Goal: Find specific page/section: Find specific page/section

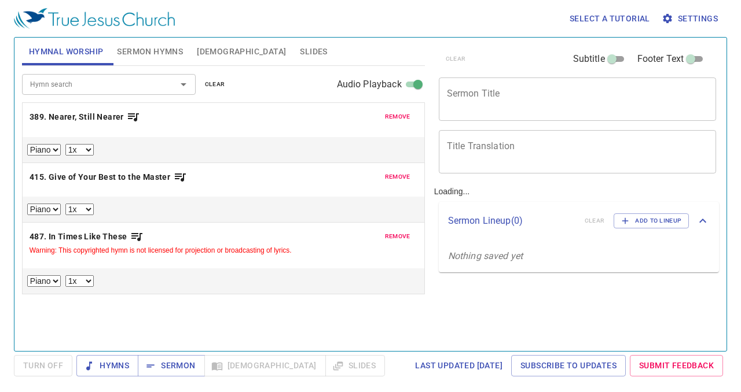
select select "1"
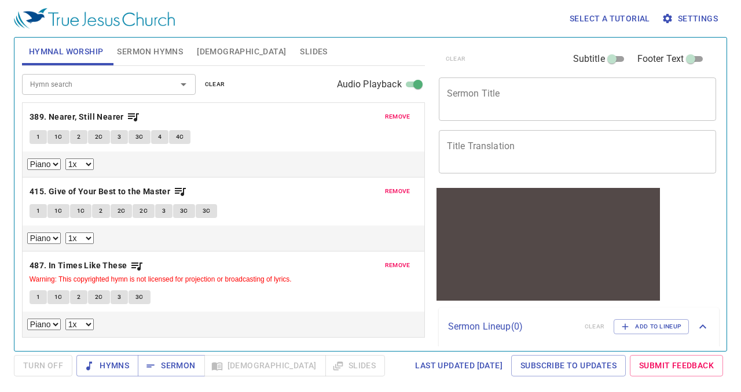
click at [395, 117] on span "remove" at bounding box center [397, 117] width 25 height 10
click at [398, 186] on span "remove" at bounding box center [397, 191] width 25 height 10
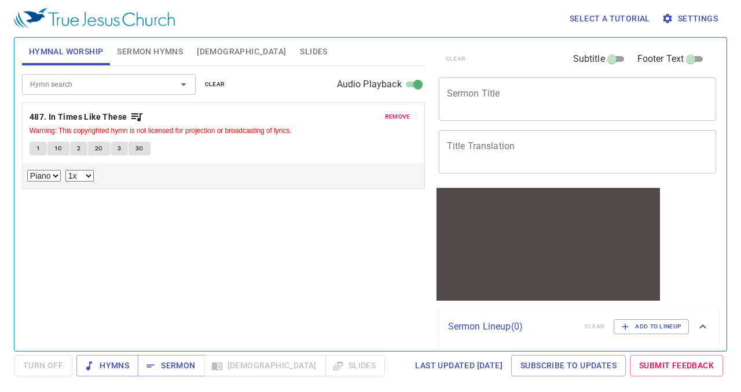
click at [405, 113] on span "remove" at bounding box center [397, 117] width 25 height 10
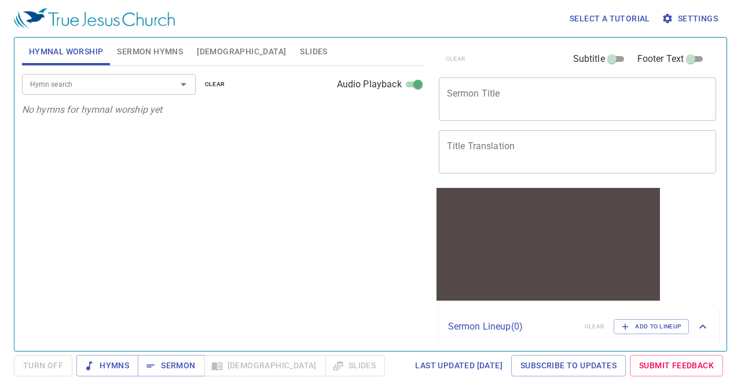
click at [147, 83] on input "Hymn search" at bounding box center [91, 84] width 132 height 13
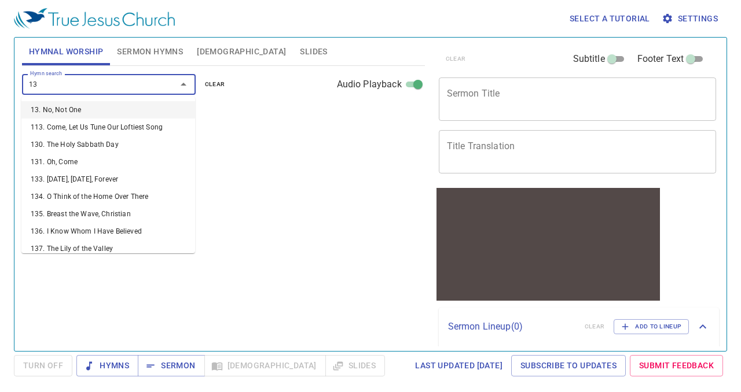
type input "138"
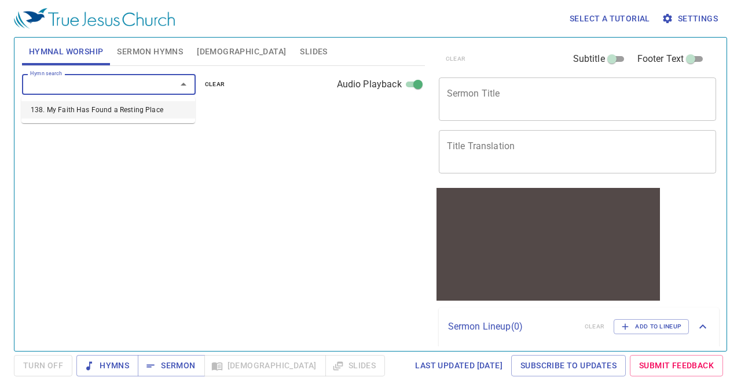
select select "1"
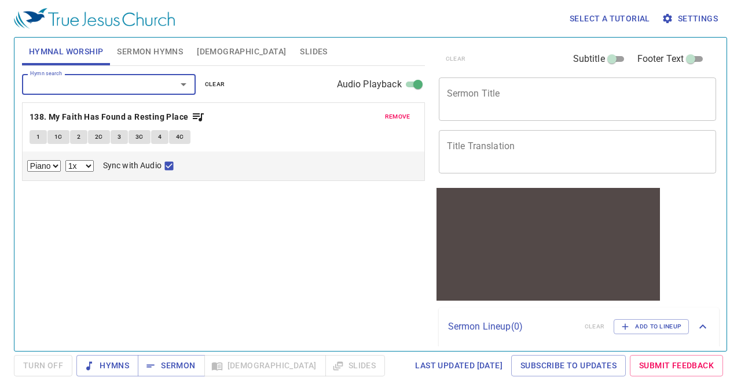
click at [38, 136] on span "1" at bounding box center [37, 137] width 3 height 10
checkbox input "false"
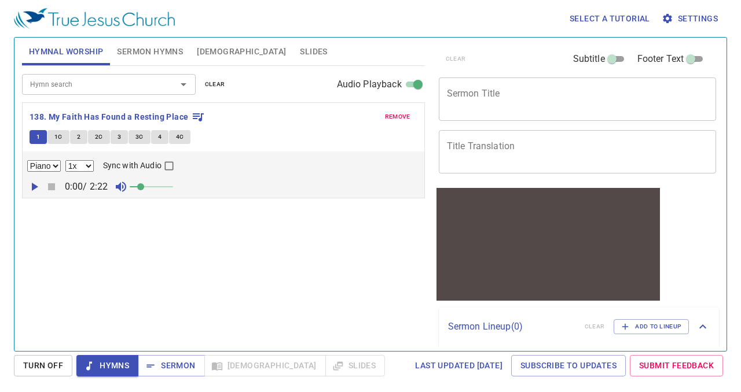
click at [58, 135] on span "1C" at bounding box center [58, 137] width 8 height 10
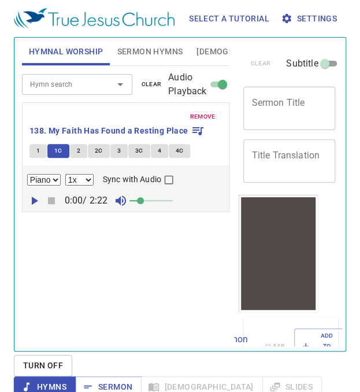
click at [78, 150] on span "2" at bounding box center [78, 151] width 3 height 10
click at [98, 151] on span "2C" at bounding box center [99, 151] width 8 height 10
click at [118, 150] on span "3" at bounding box center [118, 151] width 3 height 10
click at [146, 153] on button "3C" at bounding box center [139, 151] width 22 height 14
click at [158, 148] on span "4" at bounding box center [159, 151] width 3 height 10
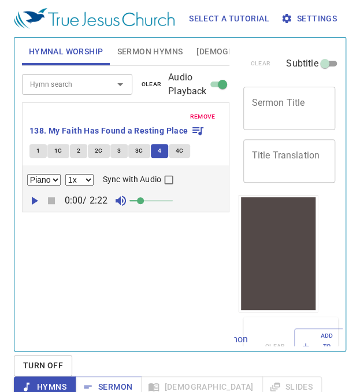
click at [185, 152] on button "4C" at bounding box center [180, 151] width 22 height 14
click at [208, 116] on span "remove" at bounding box center [202, 117] width 25 height 10
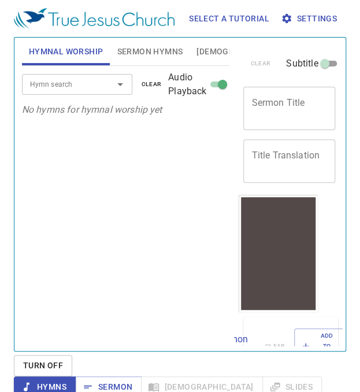
click at [68, 82] on input "Hymn search" at bounding box center [59, 84] width 69 height 13
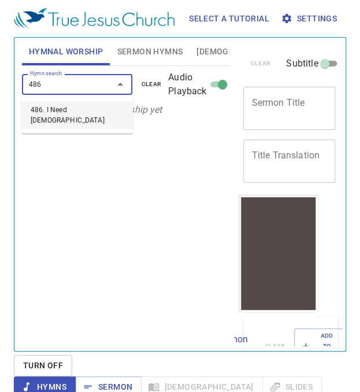
type input "486. I Need Jesus"
select select "1"
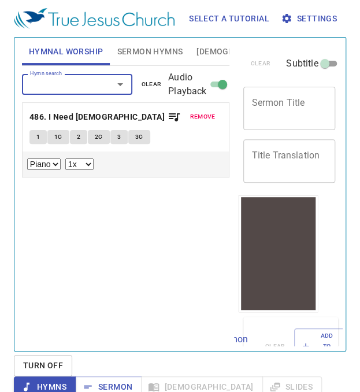
click at [38, 136] on span "1" at bounding box center [37, 137] width 3 height 10
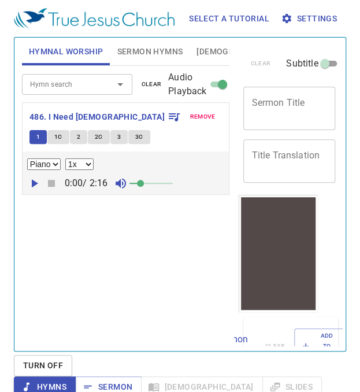
click at [38, 84] on input "Hymn search" at bounding box center [59, 84] width 69 height 13
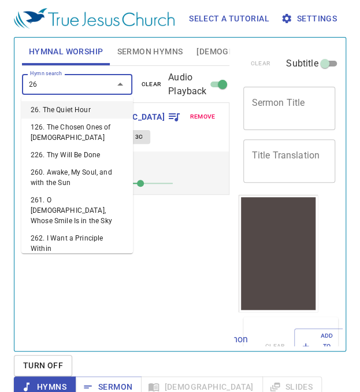
type input "265"
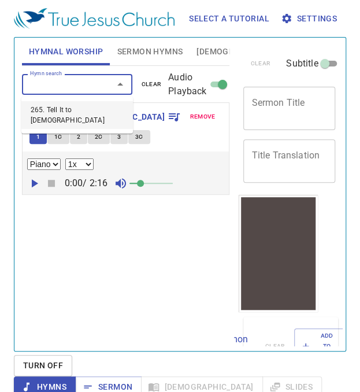
select select "1"
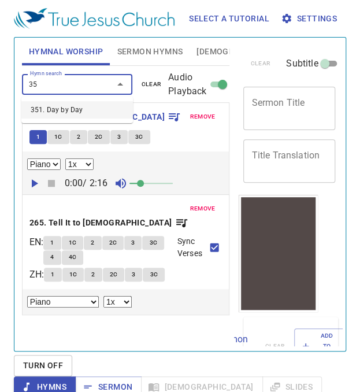
type input "351"
select select "1"
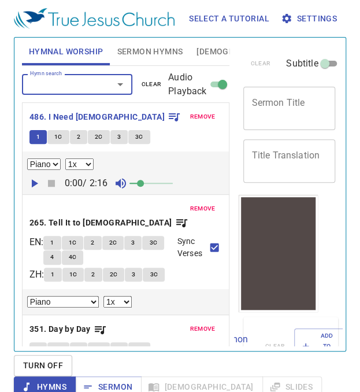
click at [57, 136] on span "1C" at bounding box center [58, 137] width 8 height 10
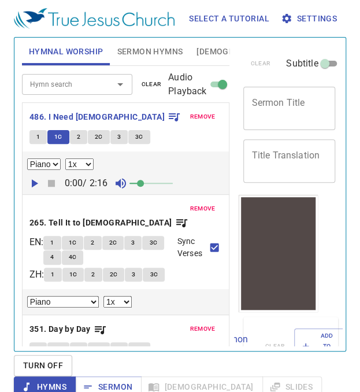
click at [78, 136] on span "2" at bounding box center [78, 137] width 3 height 10
click at [98, 136] on span "2C" at bounding box center [99, 137] width 8 height 10
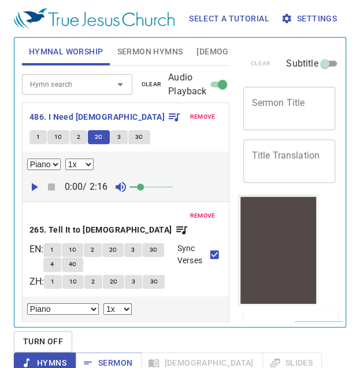
click at [119, 137] on span "3" at bounding box center [118, 137] width 3 height 10
click at [138, 136] on span "3C" at bounding box center [139, 137] width 8 height 10
click at [193, 119] on span "remove" at bounding box center [202, 117] width 25 height 10
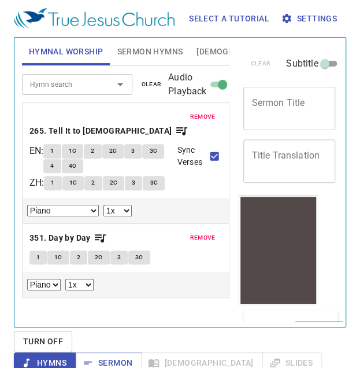
click at [54, 146] on span "1" at bounding box center [51, 151] width 3 height 10
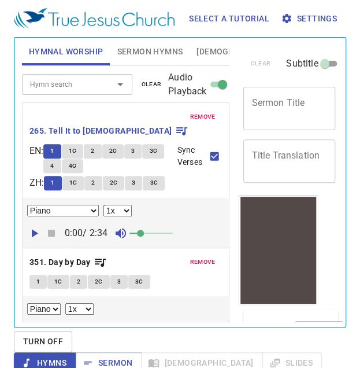
click at [41, 84] on input "Hymn search" at bounding box center [59, 84] width 69 height 13
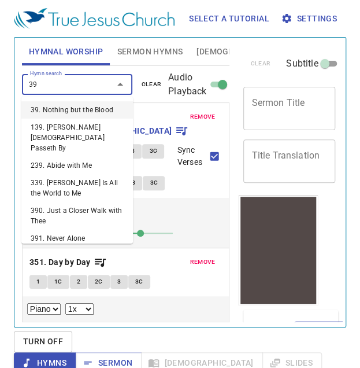
type input "394"
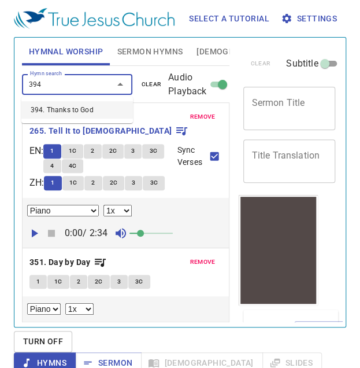
click at [46, 119] on ul "394. Thanks to God" at bounding box center [77, 110] width 112 height 27
click at [47, 111] on li "394. Thanks to God" at bounding box center [77, 109] width 112 height 17
select select "1"
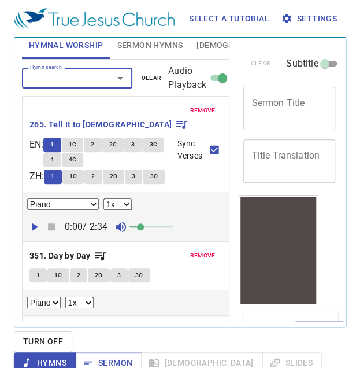
select select "1"
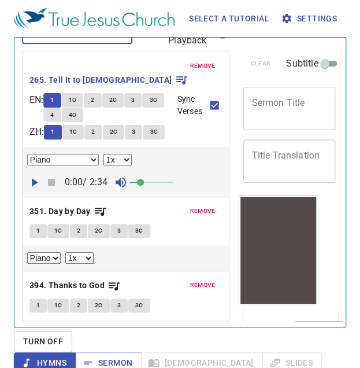
select select "1"
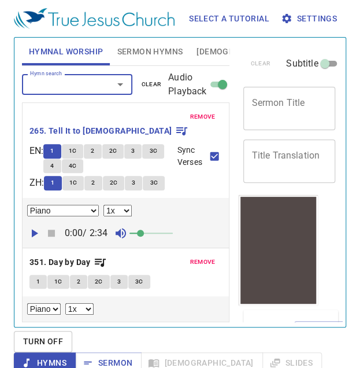
click at [77, 146] on span "1C" at bounding box center [73, 151] width 8 height 10
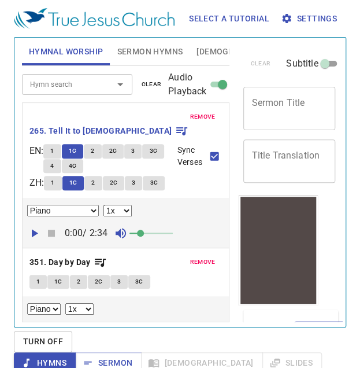
click at [94, 146] on span "2" at bounding box center [92, 151] width 3 height 10
click at [117, 146] on span "2C" at bounding box center [113, 151] width 8 height 10
click at [135, 146] on span "3" at bounding box center [132, 151] width 3 height 10
click at [149, 152] on span "3C" at bounding box center [153, 151] width 8 height 10
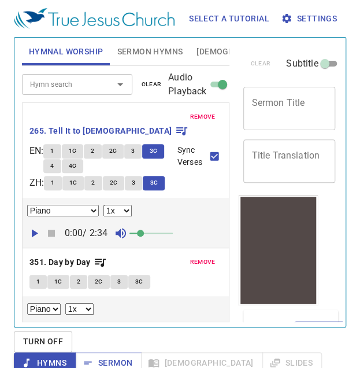
click at [54, 161] on span "4" at bounding box center [51, 166] width 3 height 10
click at [84, 159] on button "4C" at bounding box center [73, 166] width 22 height 14
click at [191, 113] on span "remove" at bounding box center [202, 117] width 25 height 10
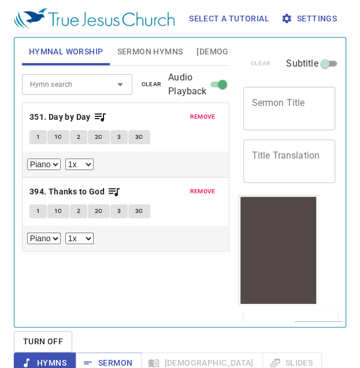
click at [38, 136] on span "1" at bounding box center [37, 137] width 3 height 10
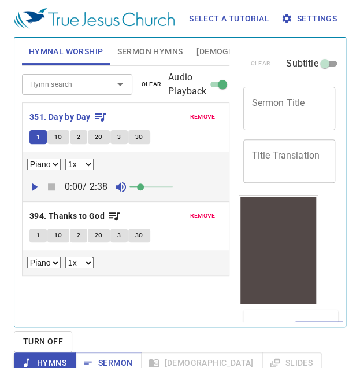
click at [60, 140] on span "1C" at bounding box center [58, 137] width 8 height 10
click at [78, 136] on span "2" at bounding box center [78, 137] width 3 height 10
click at [97, 138] on span "2C" at bounding box center [99, 137] width 8 height 10
click at [119, 139] on span "3" at bounding box center [118, 137] width 3 height 10
click at [138, 136] on span "3C" at bounding box center [139, 137] width 8 height 10
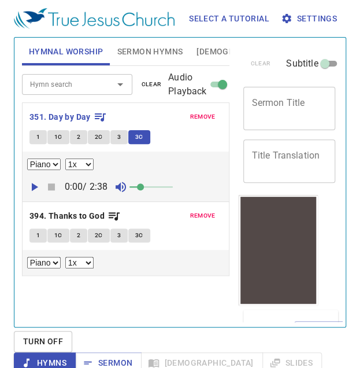
click at [197, 115] on span "remove" at bounding box center [202, 117] width 25 height 10
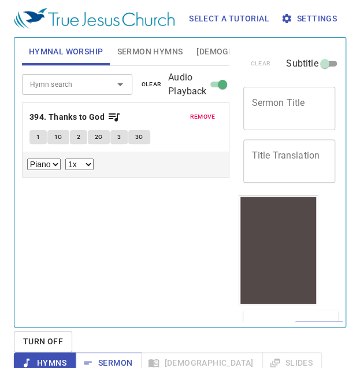
click at [32, 137] on button "1" at bounding box center [38, 137] width 17 height 14
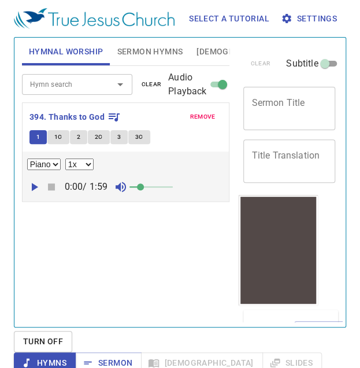
click at [58, 136] on span "1C" at bounding box center [58, 137] width 8 height 10
click at [78, 136] on span "2" at bounding box center [78, 137] width 3 height 10
click at [100, 138] on span "2C" at bounding box center [99, 137] width 8 height 10
click at [118, 136] on span "3" at bounding box center [118, 137] width 3 height 10
click at [139, 137] on span "3C" at bounding box center [139, 137] width 8 height 10
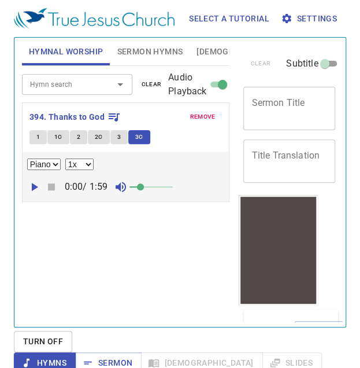
click at [204, 117] on span "remove" at bounding box center [202, 117] width 25 height 10
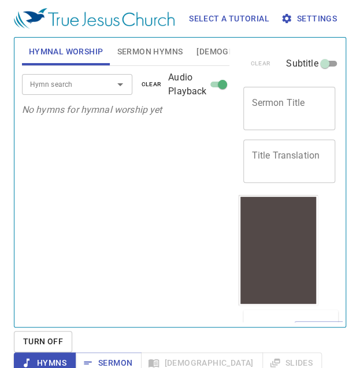
click at [117, 84] on icon "Open" at bounding box center [120, 85] width 14 height 14
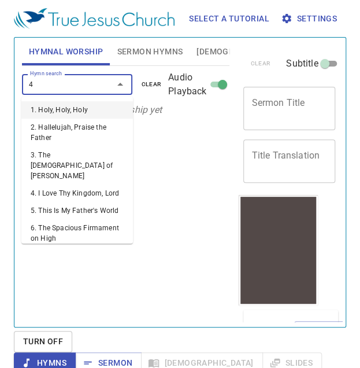
type input "43"
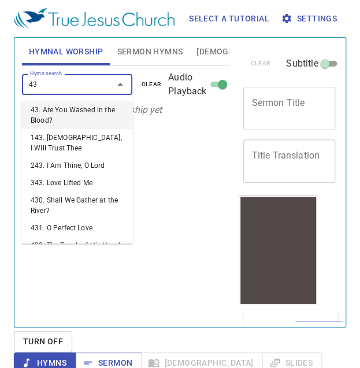
click at [64, 111] on li "43. Are You Washed in the Blood?" at bounding box center [77, 115] width 112 height 28
select select "1"
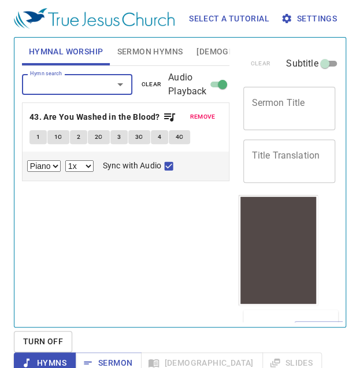
click at [38, 136] on span "1" at bounding box center [37, 137] width 3 height 10
checkbox input "false"
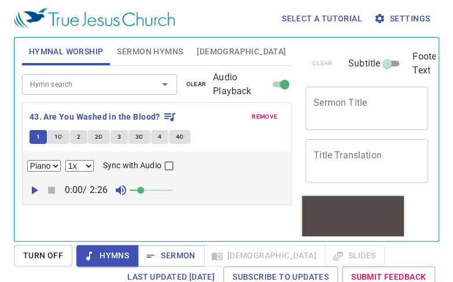
click at [54, 139] on span "1C" at bounding box center [58, 137] width 8 height 10
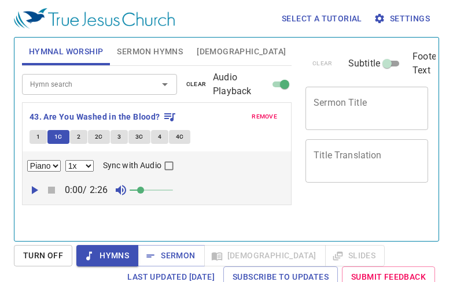
select select "1"
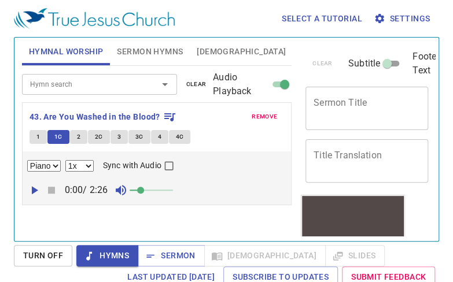
click at [78, 136] on span "2" at bounding box center [78, 137] width 3 height 10
click at [98, 138] on span "2C" at bounding box center [99, 137] width 8 height 10
click at [118, 136] on span "3" at bounding box center [118, 137] width 3 height 10
click at [141, 139] on span "3C" at bounding box center [139, 137] width 8 height 10
click at [160, 135] on span "4" at bounding box center [159, 137] width 3 height 10
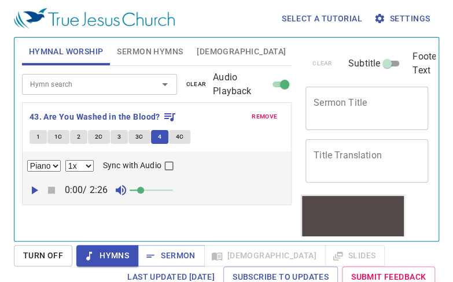
click at [185, 136] on button "4C" at bounding box center [180, 137] width 22 height 14
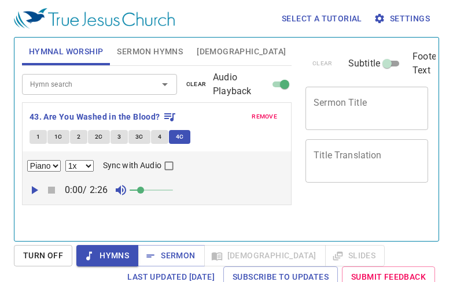
select select "1"
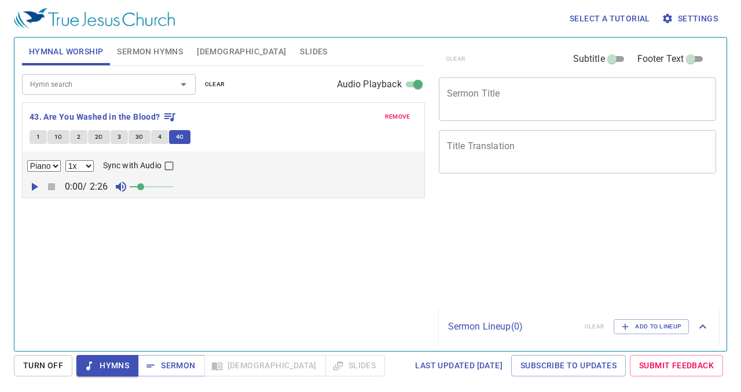
select select "1"
